Goal: Entertainment & Leisure: Consume media (video, audio)

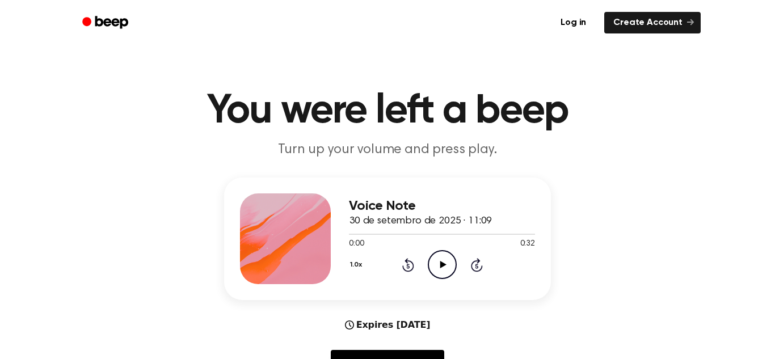
click at [438, 259] on icon "Play Audio" at bounding box center [442, 264] width 29 height 29
click at [440, 259] on icon "Pause Audio" at bounding box center [442, 264] width 29 height 29
click at [354, 236] on div at bounding box center [442, 233] width 186 height 9
click at [440, 270] on icon "Play Audio" at bounding box center [442, 264] width 29 height 29
click at [448, 260] on icon "Play Audio" at bounding box center [442, 264] width 29 height 29
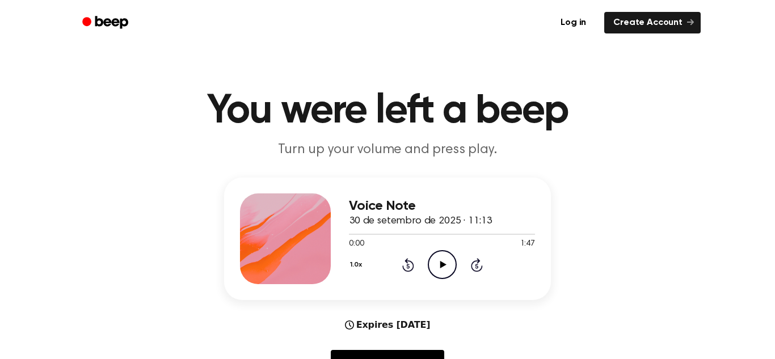
click at [443, 263] on icon at bounding box center [443, 264] width 6 height 7
click at [349, 237] on span at bounding box center [353, 234] width 9 height 9
click at [440, 271] on icon "Pause Audio" at bounding box center [442, 264] width 29 height 29
click at [578, 27] on link "Log in" at bounding box center [573, 23] width 48 height 26
